Goal: Check status: Check status

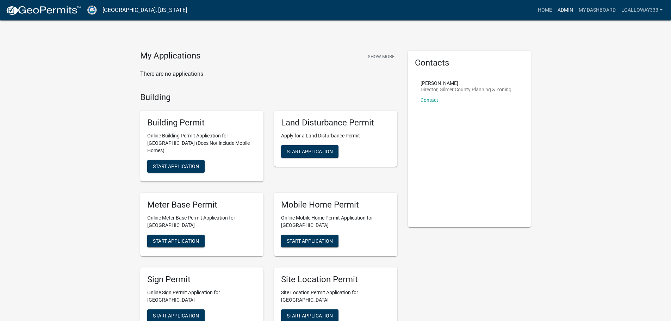
click at [564, 12] on link "Admin" at bounding box center [565, 10] width 21 height 13
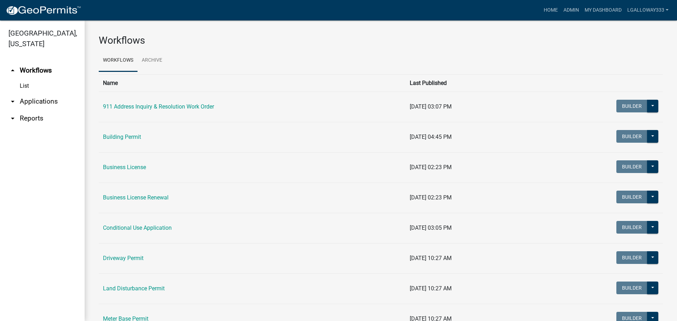
click at [32, 99] on link "arrow_drop_down Applications" at bounding box center [42, 101] width 85 height 17
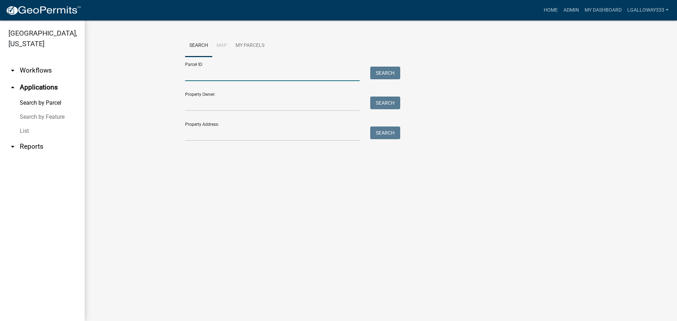
click at [211, 69] on input "Parcel ID:" at bounding box center [272, 74] width 174 height 14
type input "3055-015B"
click at [386, 71] on button "Search" at bounding box center [385, 73] width 30 height 13
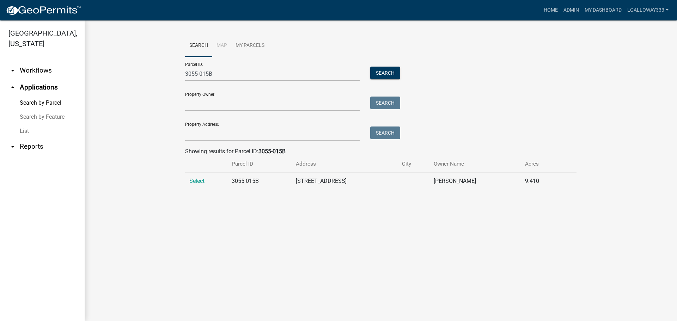
click at [196, 177] on td "Select" at bounding box center [206, 181] width 42 height 17
click at [196, 180] on span "Select" at bounding box center [196, 181] width 15 height 7
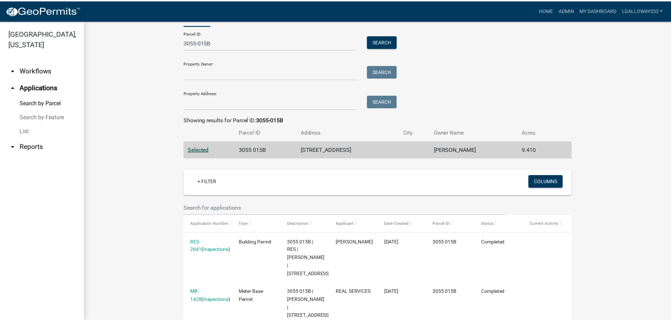
scroll to position [62, 0]
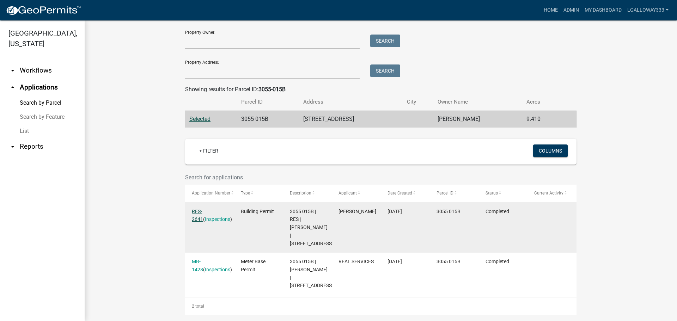
click at [193, 211] on link "RES-2641" at bounding box center [197, 216] width 11 height 14
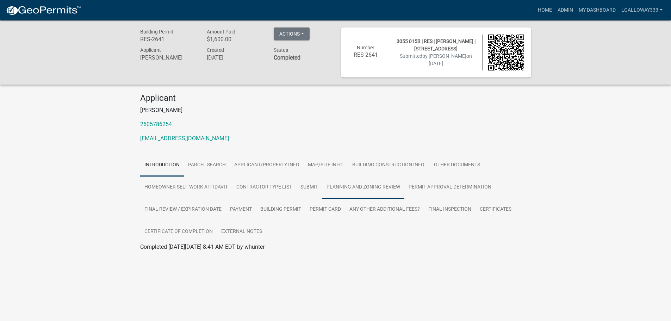
click at [352, 187] on link "Planning and Zoning Review" at bounding box center [363, 187] width 82 height 23
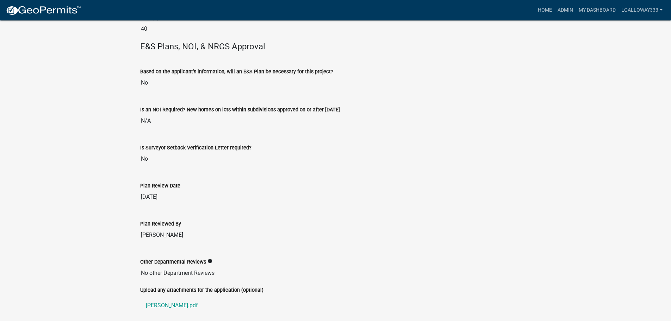
scroll to position [1582, 0]
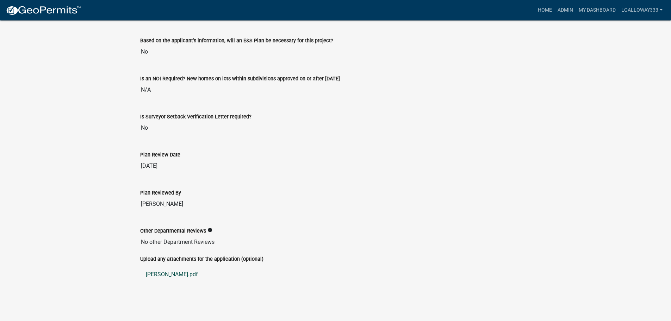
click at [163, 275] on link "[PERSON_NAME].pdf" at bounding box center [335, 274] width 391 height 17
